Goal: Information Seeking & Learning: Find specific page/section

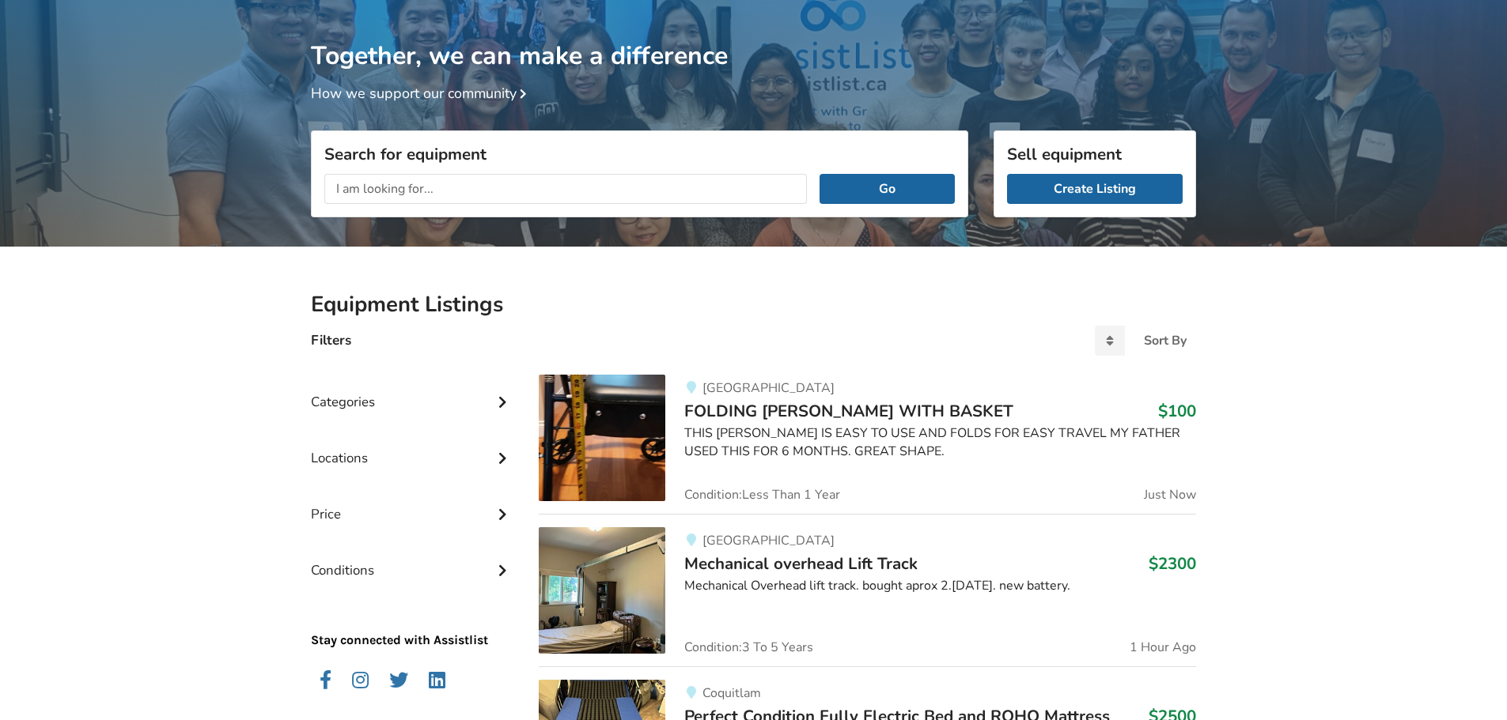
click at [472, 187] on input "text" at bounding box center [565, 189] width 482 height 30
click at [819, 174] on button "Go" at bounding box center [886, 189] width 135 height 30
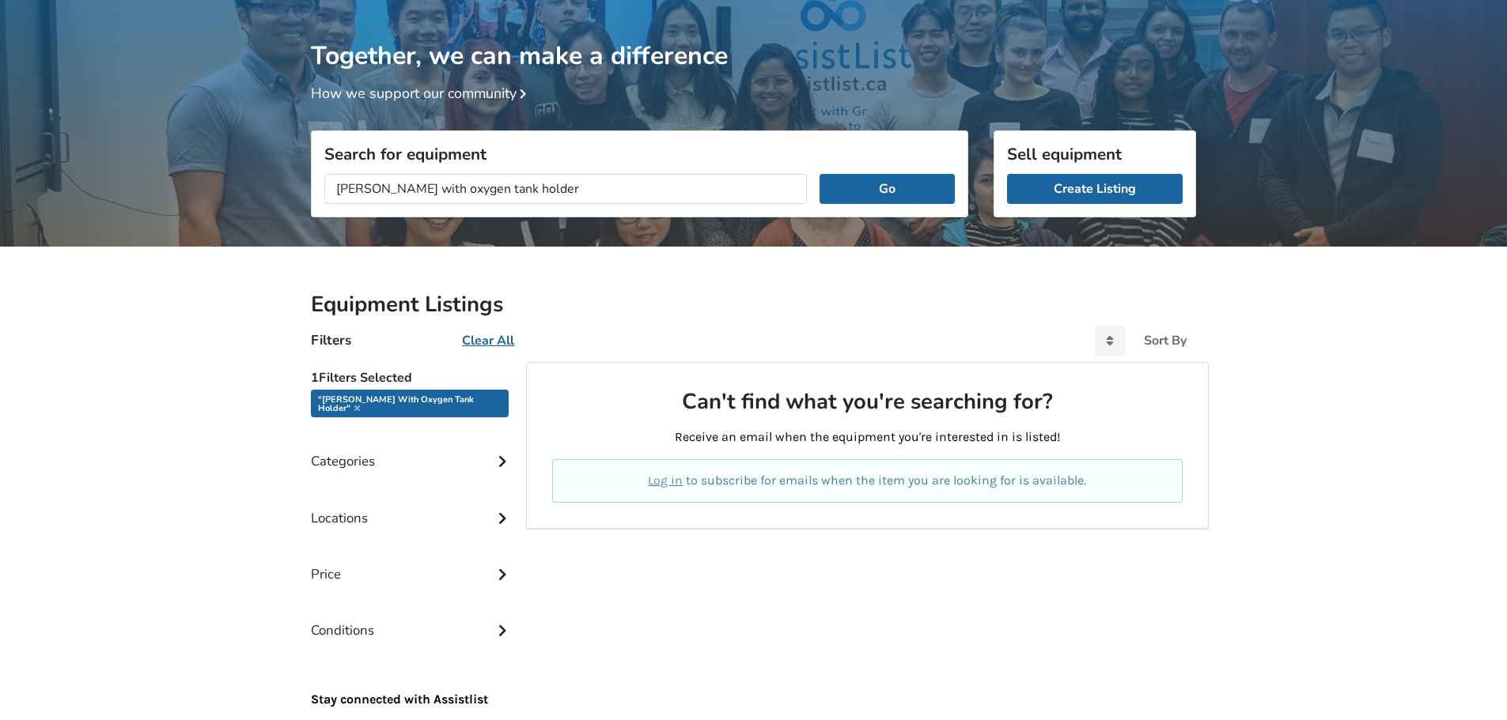
drag, startPoint x: 411, startPoint y: 186, endPoint x: 293, endPoint y: 181, distance: 117.9
click at [293, 181] on div "Together, we can make a difference How we support our community Search for equi…" at bounding box center [753, 404] width 1507 height 809
click at [819, 174] on button "Go" at bounding box center [886, 189] width 135 height 30
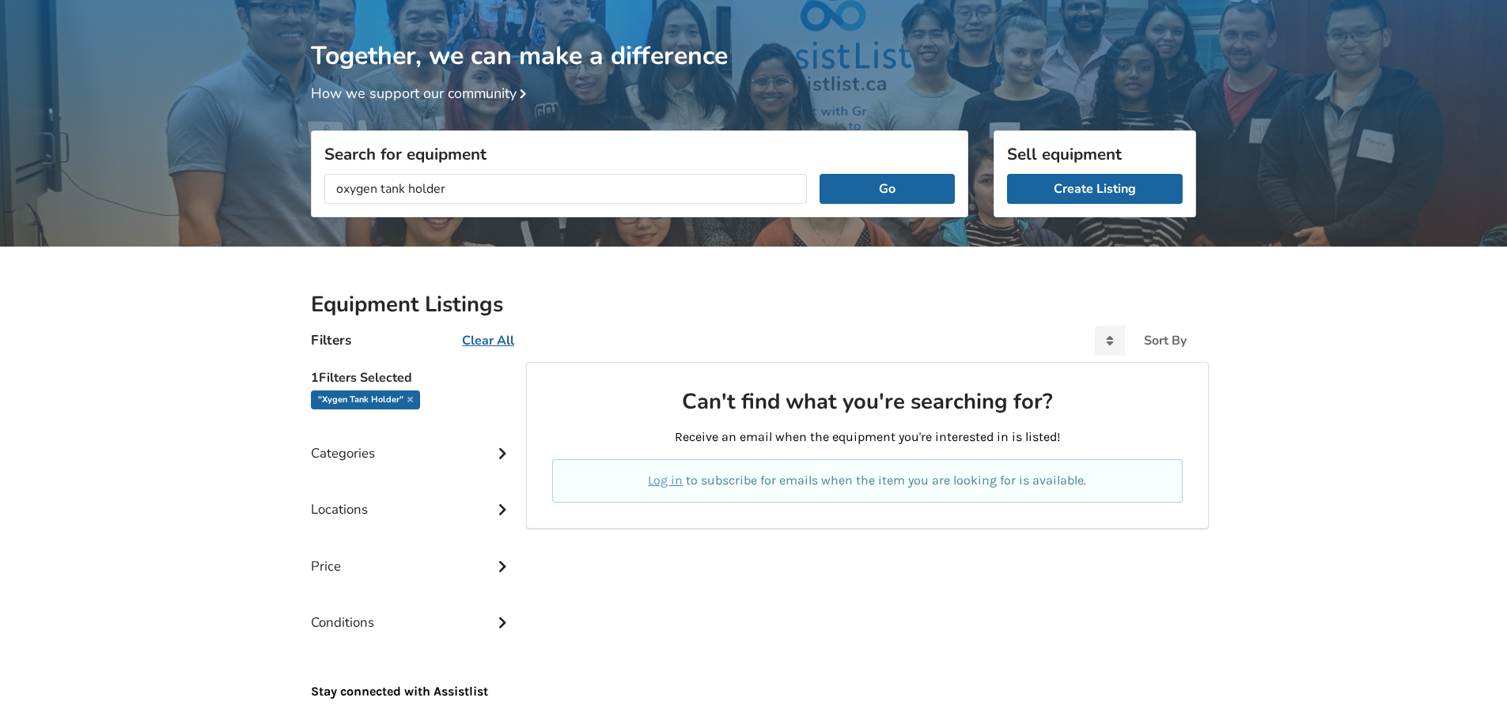
click at [819, 174] on button "Go" at bounding box center [886, 189] width 135 height 30
drag, startPoint x: 419, startPoint y: 192, endPoint x: 403, endPoint y: 191, distance: 16.7
click at [403, 191] on input "oxygen tank holder" at bounding box center [565, 189] width 482 height 30
click at [819, 174] on button "Go" at bounding box center [886, 189] width 135 height 30
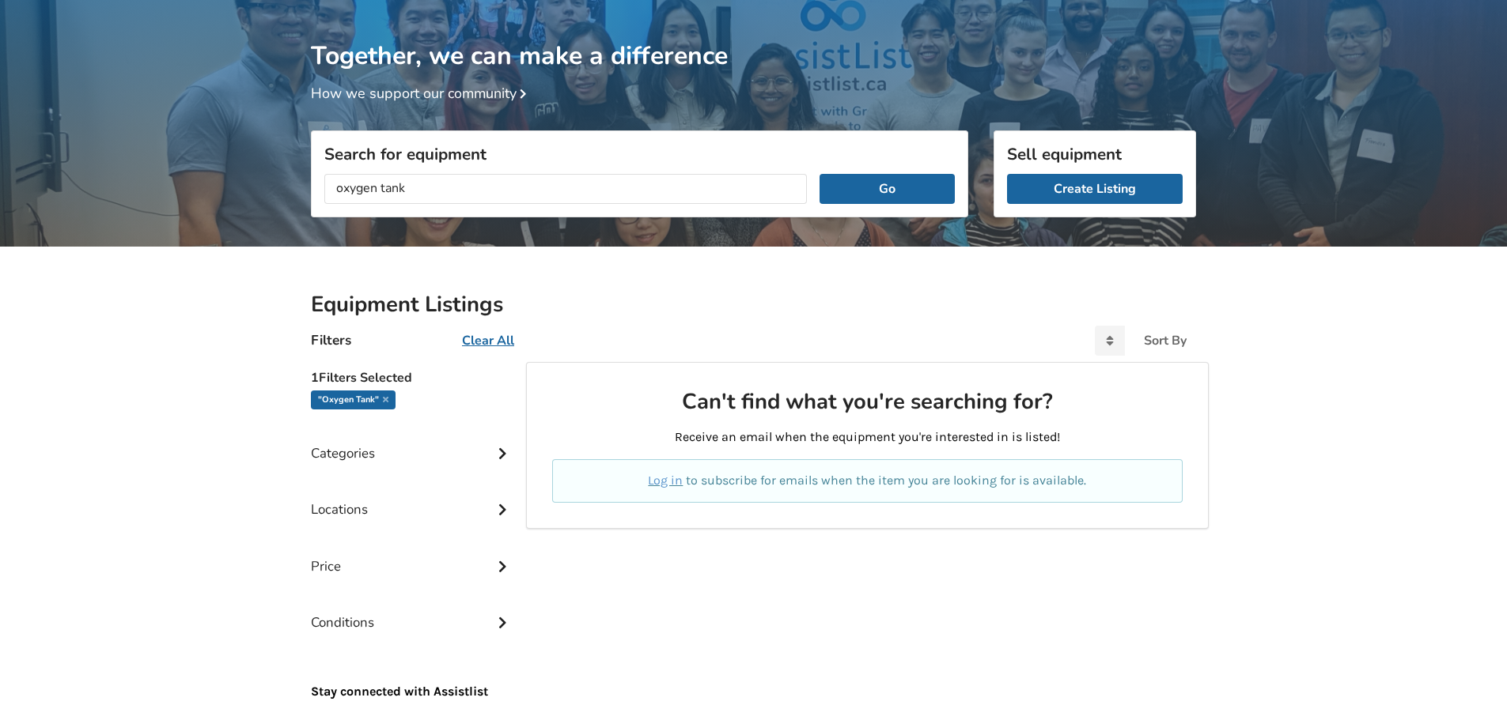
drag, startPoint x: 354, startPoint y: 191, endPoint x: 374, endPoint y: 201, distance: 22.6
click at [374, 201] on input "oxygen tank" at bounding box center [565, 189] width 482 height 30
click at [819, 174] on button "Go" at bounding box center [886, 189] width 135 height 30
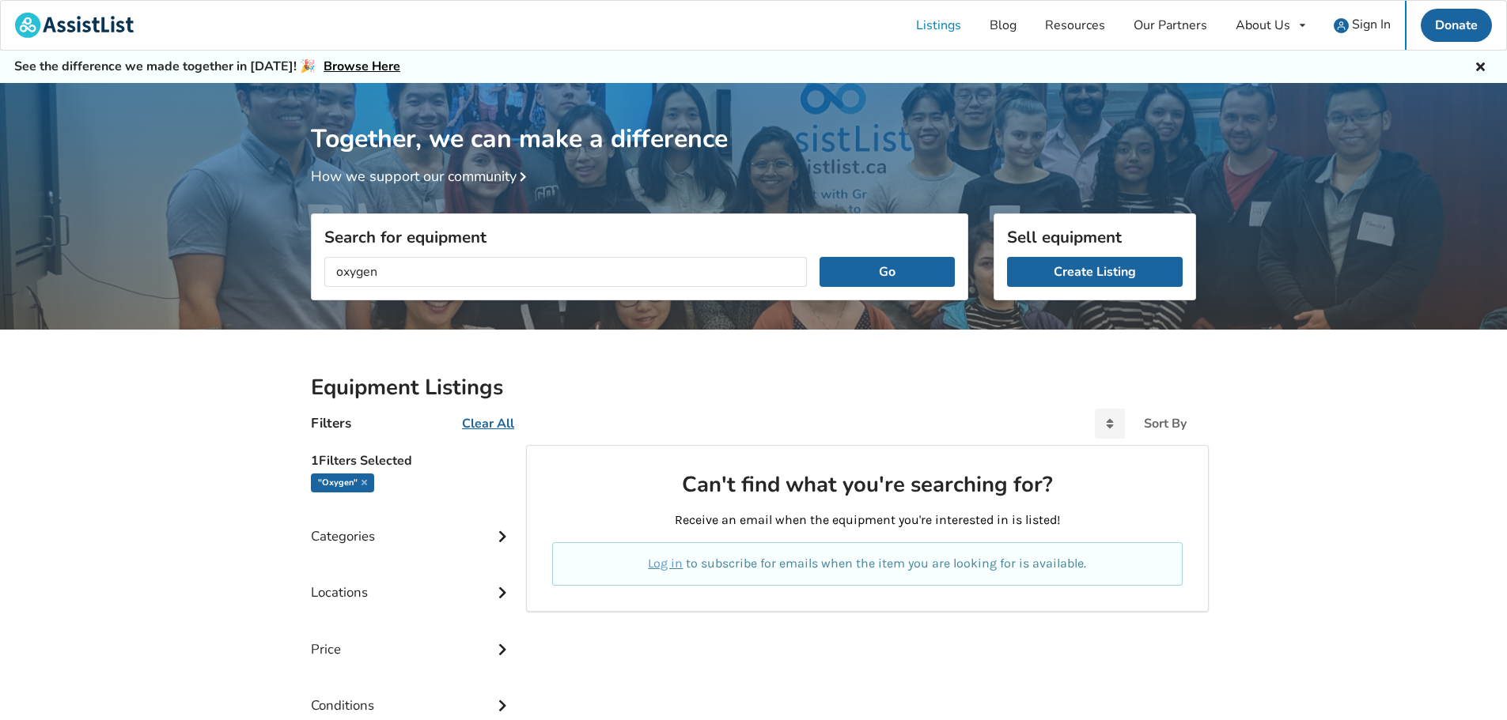
drag, startPoint x: 351, startPoint y: 267, endPoint x: 298, endPoint y: 267, distance: 53.0
click at [298, 268] on div "Search for equipment oxygen Go" at bounding box center [639, 324] width 683 height 112
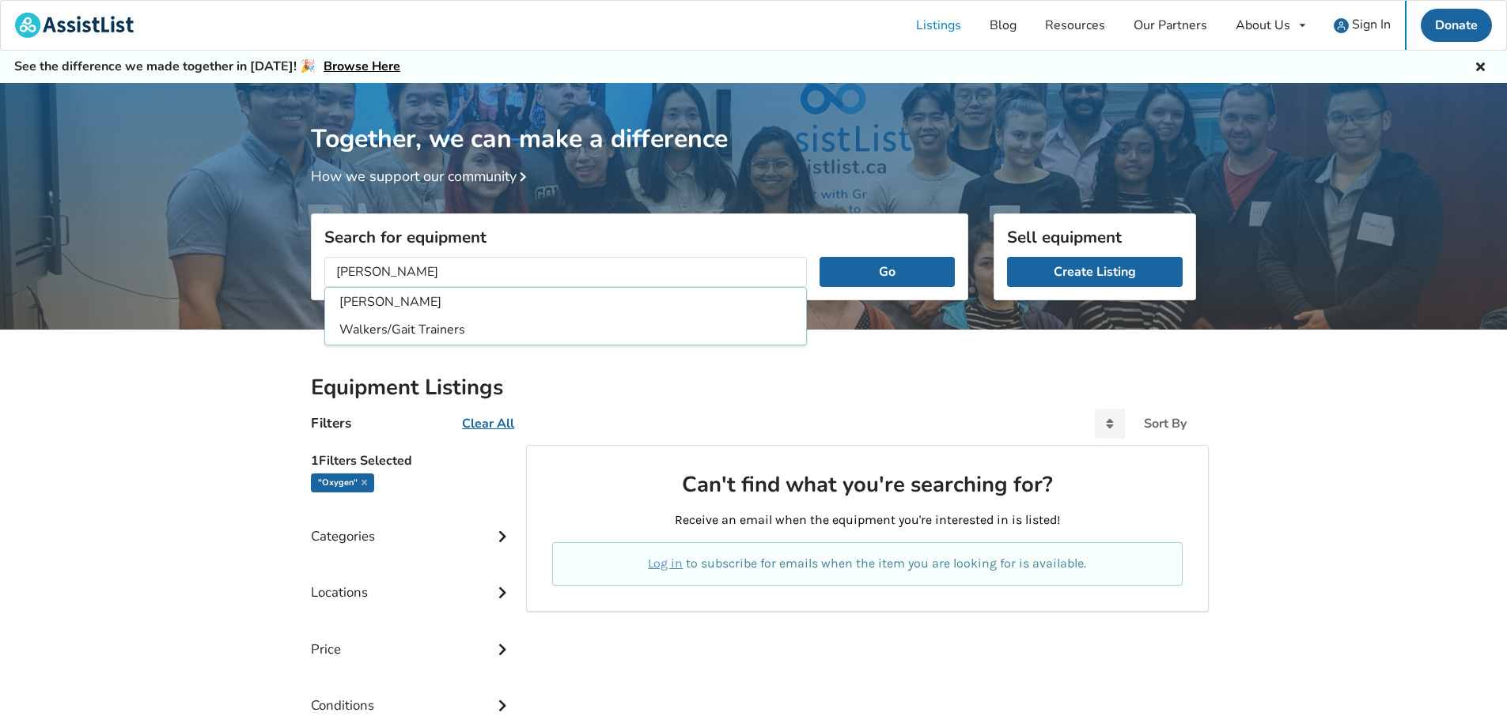
type input "[PERSON_NAME]"
click at [819, 257] on button "Go" at bounding box center [886, 272] width 135 height 30
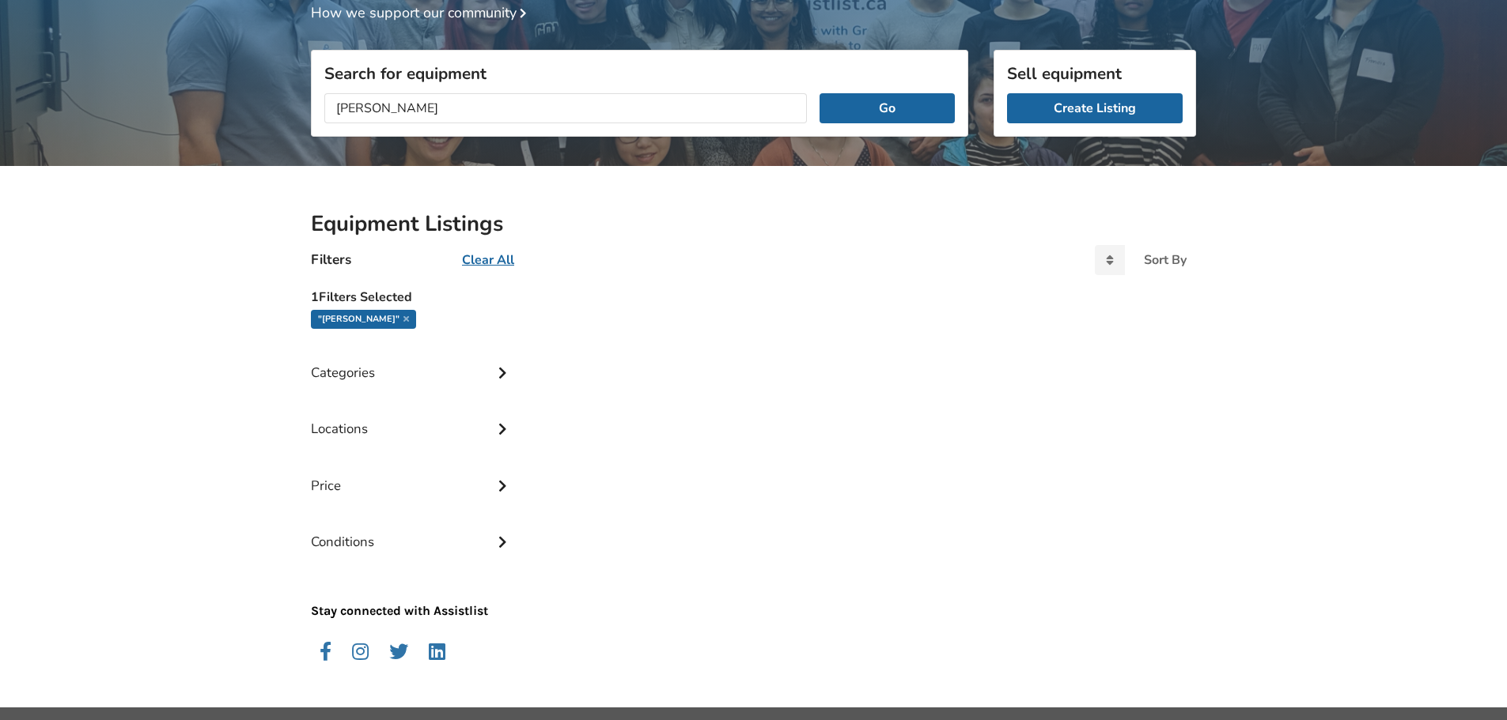
scroll to position [199, 0]
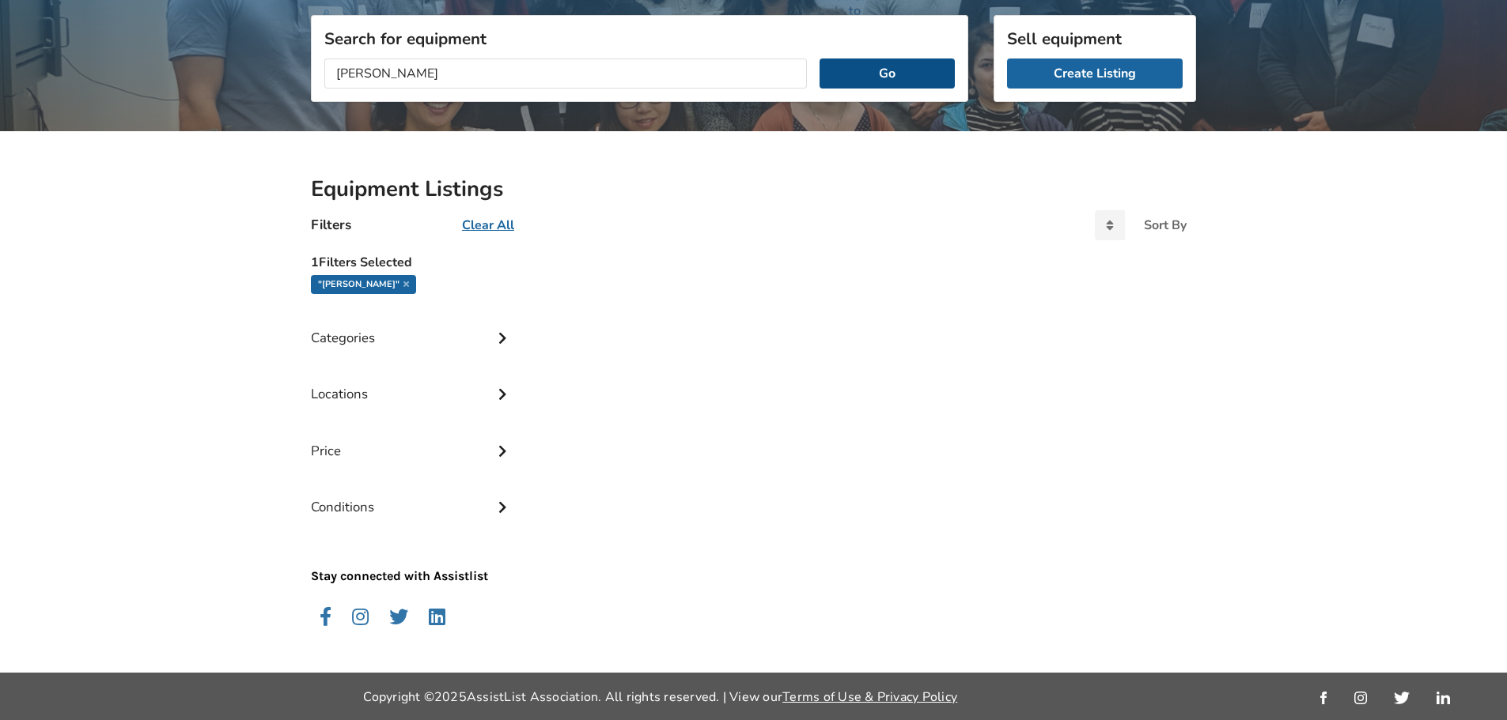
click at [875, 83] on button "Go" at bounding box center [886, 74] width 135 height 30
drag, startPoint x: 376, startPoint y: 73, endPoint x: 278, endPoint y: 76, distance: 97.3
click at [278, 76] on div "Together, we can make a difference How we support our community Search for equi…" at bounding box center [753, 285] width 1507 height 801
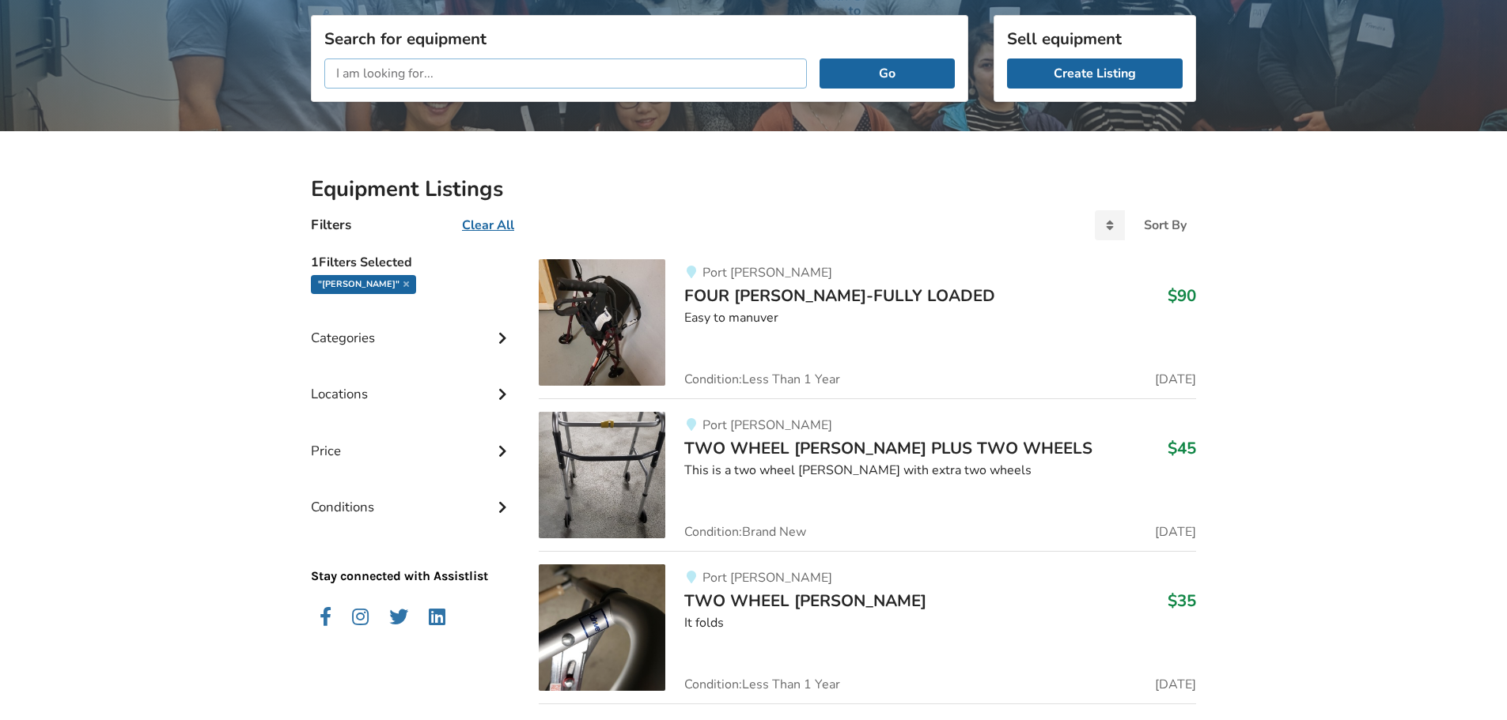
click at [819, 59] on button "Go" at bounding box center [886, 74] width 135 height 30
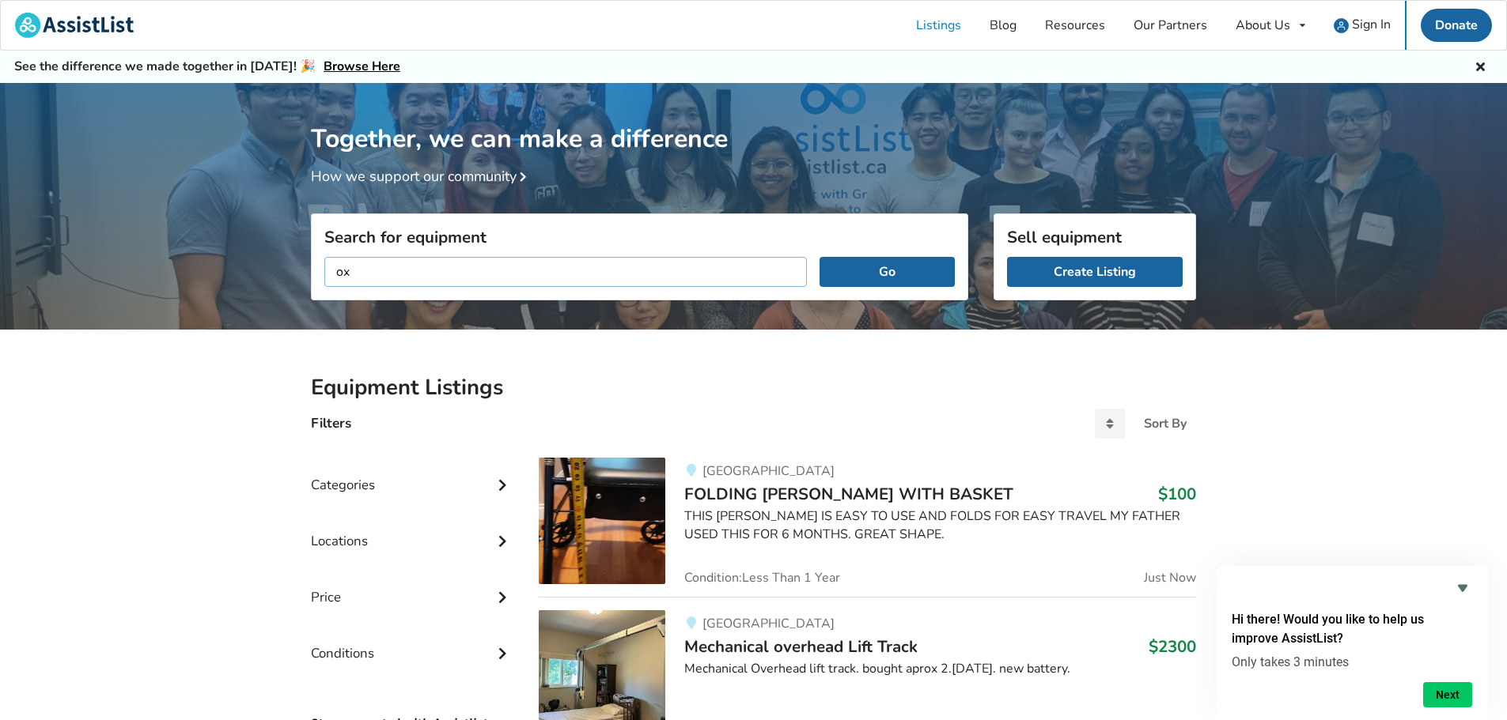
type input "o"
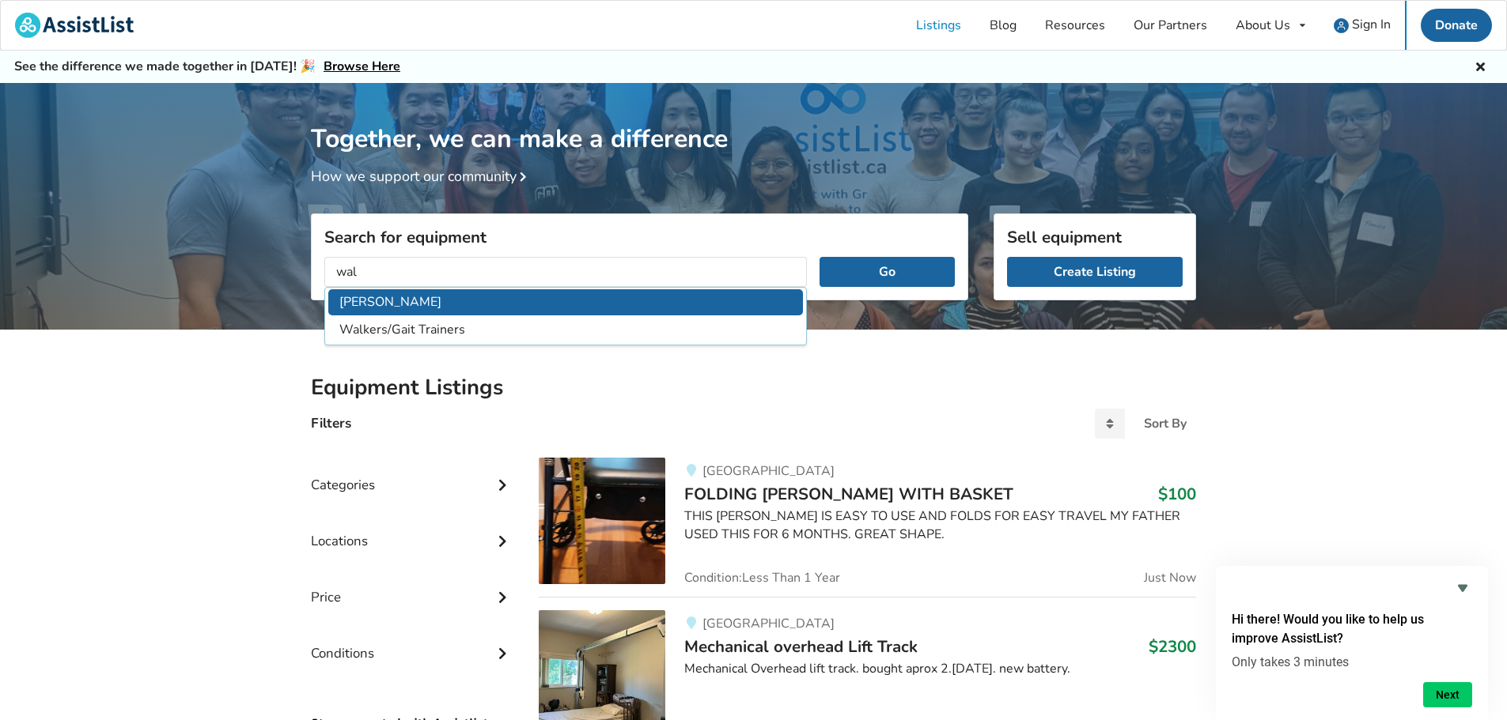
click at [374, 306] on li "[PERSON_NAME]" at bounding box center [565, 302] width 475 height 26
type input "[PERSON_NAME]"
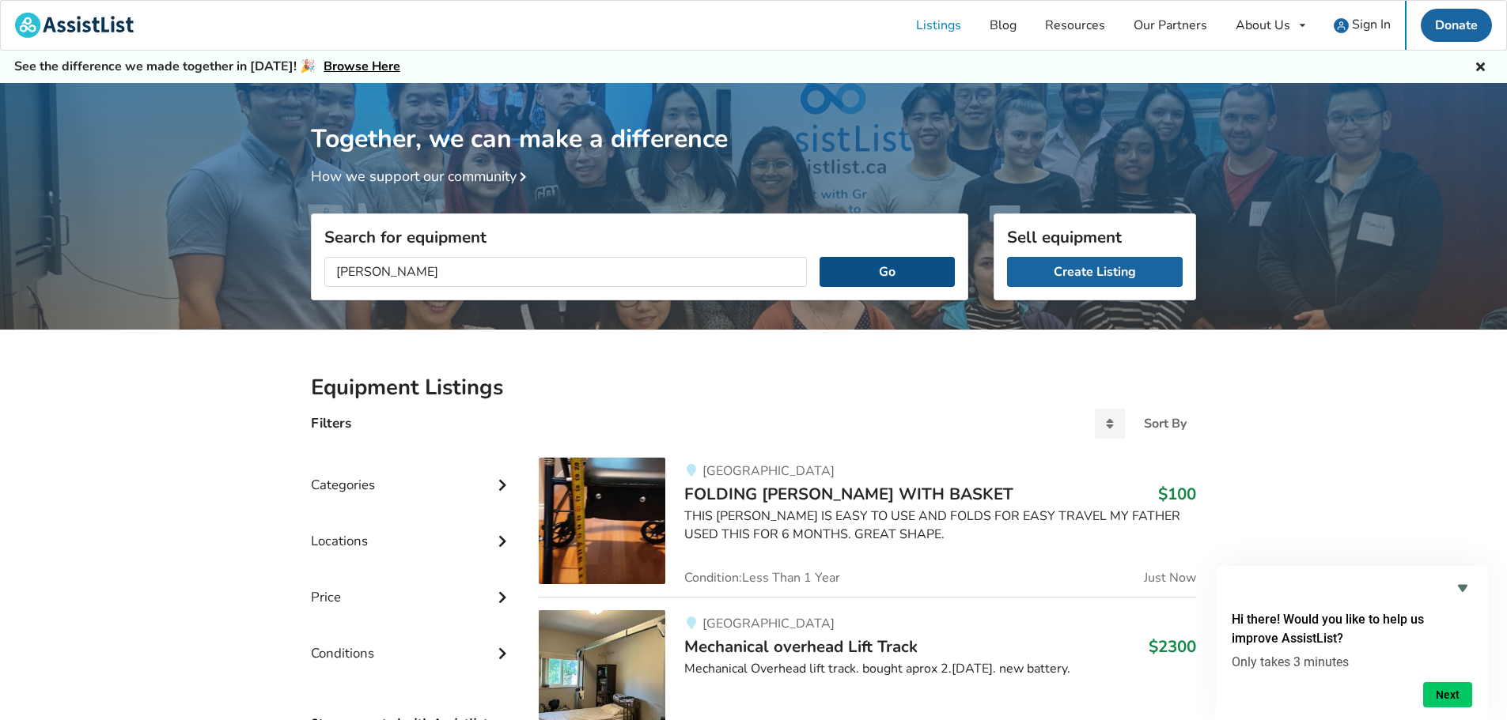
click at [901, 285] on button "Go" at bounding box center [886, 272] width 135 height 30
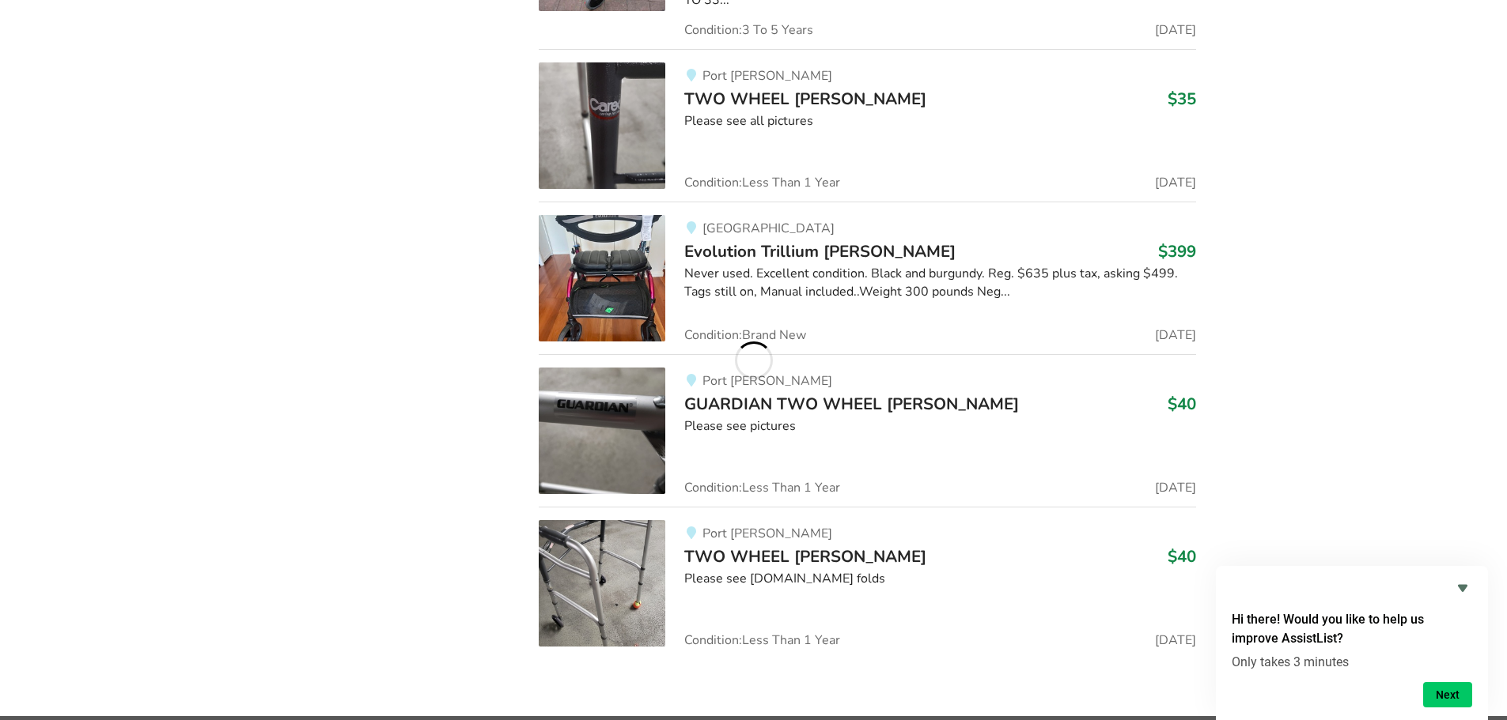
scroll to position [1528, 0]
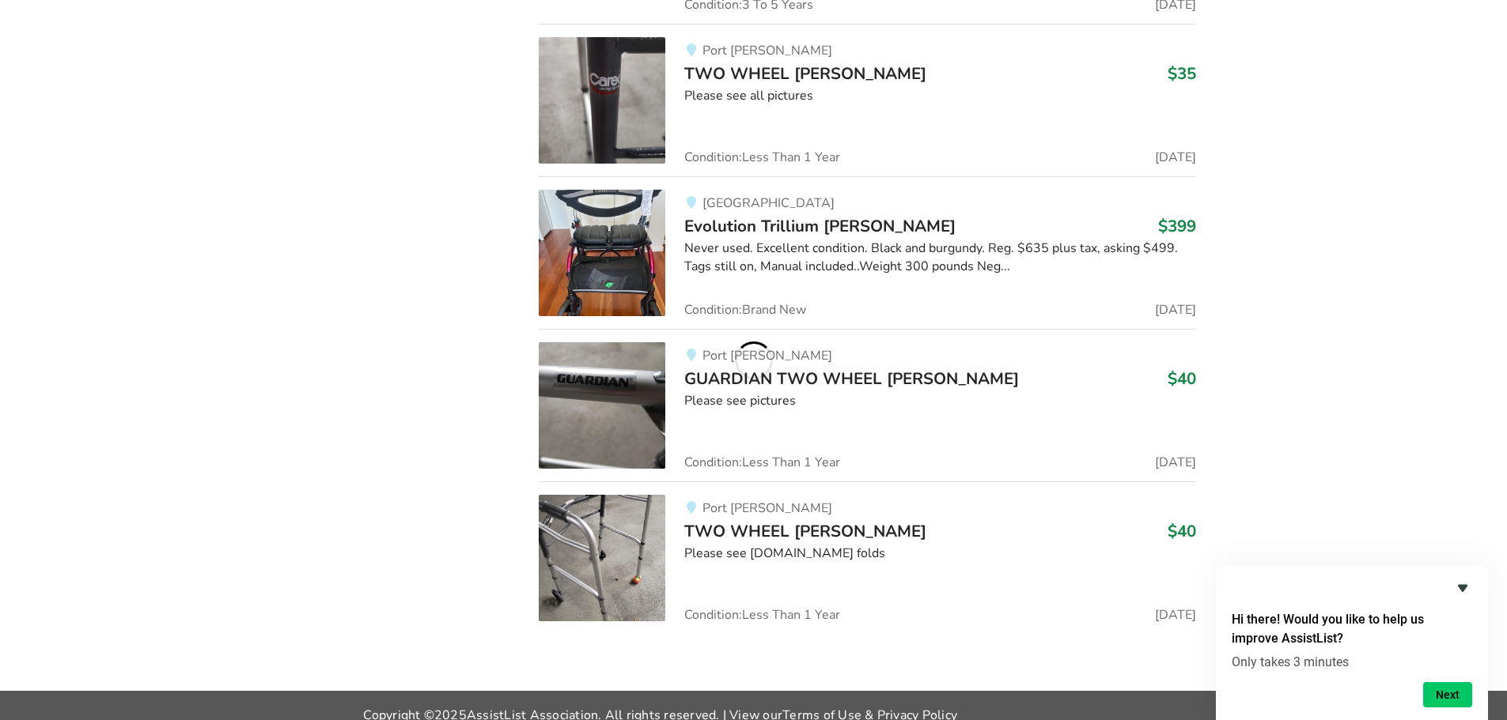
click at [1459, 586] on icon "Hide survey" at bounding box center [1462, 588] width 9 height 7
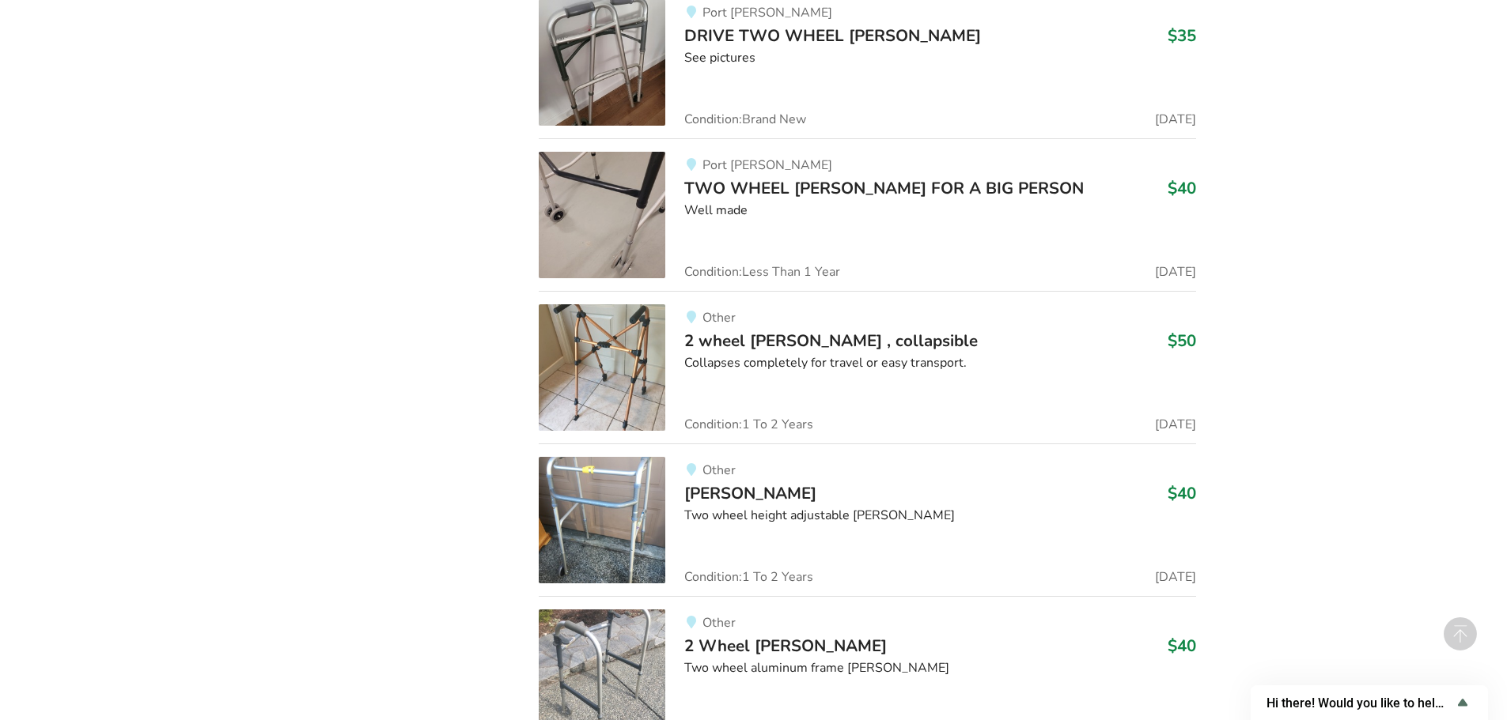
scroll to position [2635, 0]
